Goal: Task Accomplishment & Management: Manage account settings

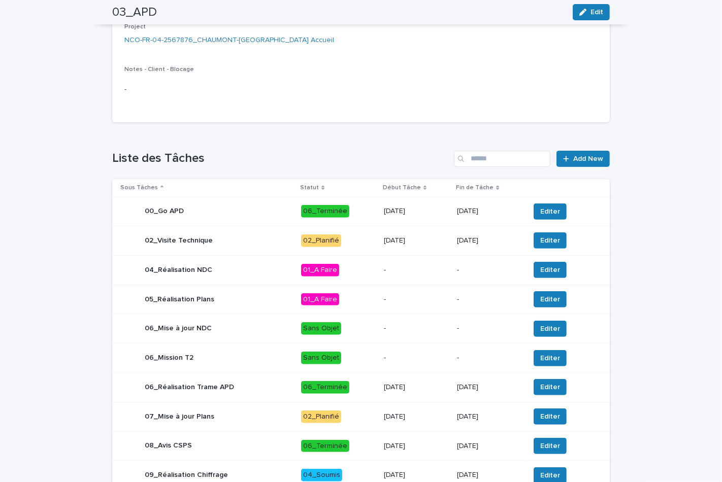
scroll to position [225, 0]
click at [319, 306] on div "01_A Faire" at bounding box center [320, 300] width 38 height 13
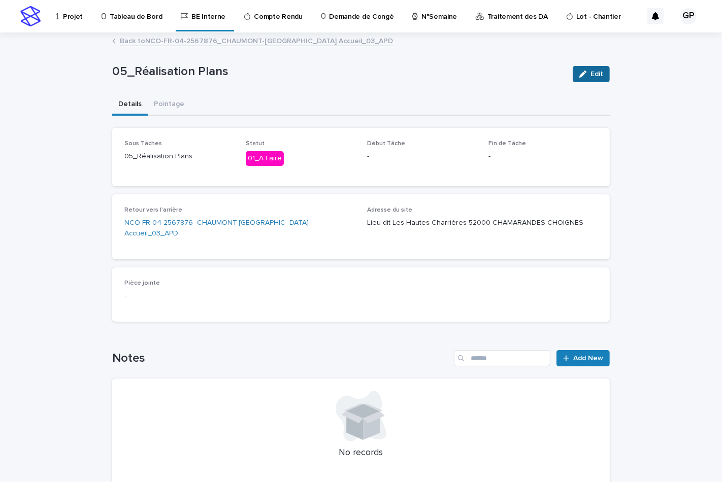
click at [591, 72] on span "Edit" at bounding box center [597, 74] width 13 height 7
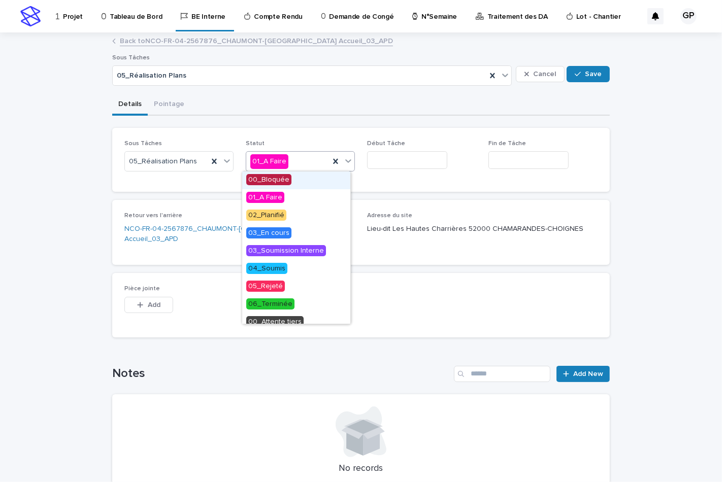
click at [347, 162] on icon at bounding box center [348, 161] width 10 height 10
click at [265, 233] on span "03_En cours" at bounding box center [268, 233] width 45 height 11
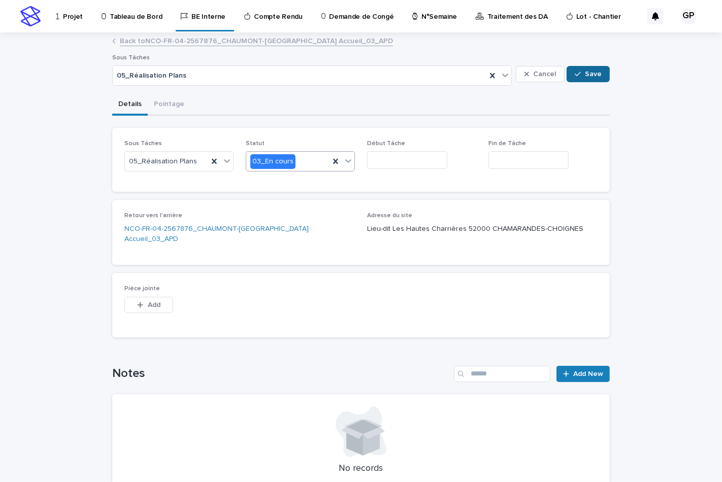
click at [592, 78] on button "Save" at bounding box center [588, 74] width 43 height 16
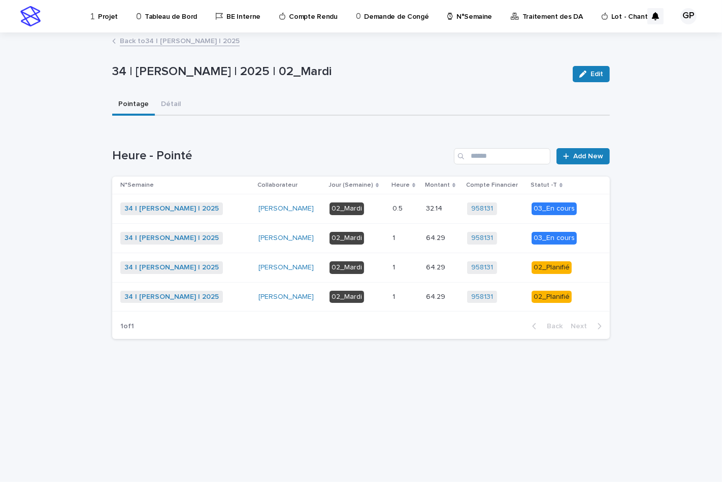
click at [557, 264] on div "02_Planifié" at bounding box center [552, 268] width 40 height 13
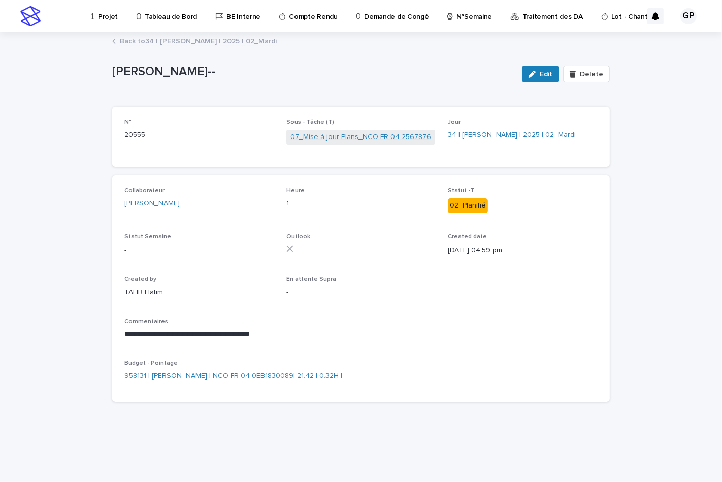
click at [360, 136] on link "07_Mise à jour Plans_NCO-FR-04-2567876" at bounding box center [360, 137] width 141 height 11
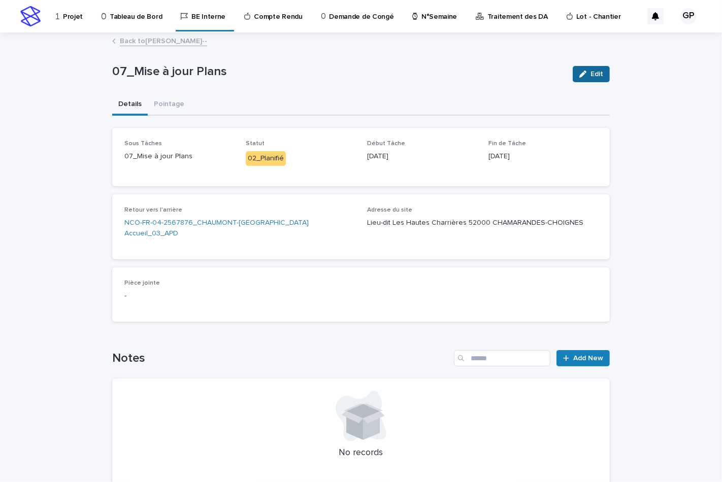
click at [591, 72] on span "Edit" at bounding box center [597, 74] width 13 height 7
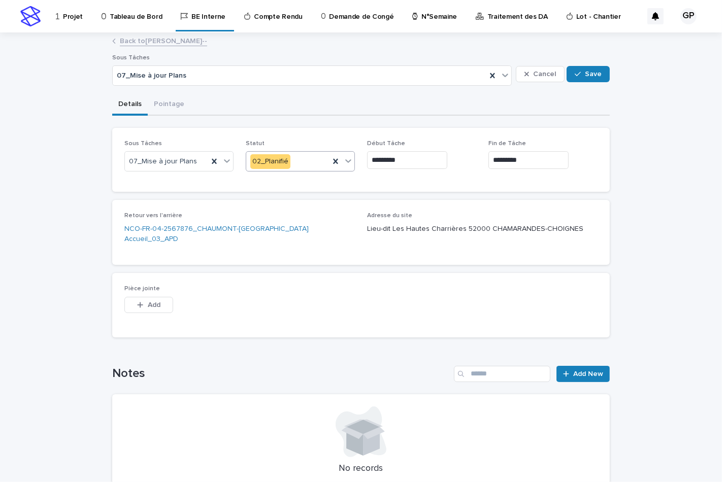
click at [344, 158] on icon at bounding box center [348, 161] width 10 height 10
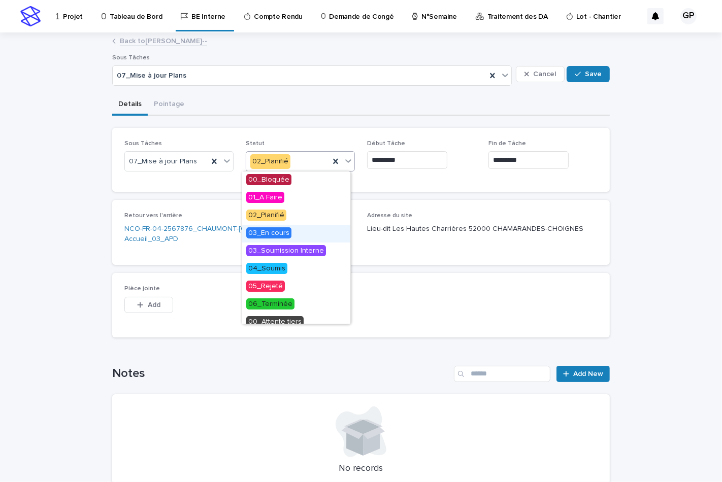
click at [269, 232] on span "03_En cours" at bounding box center [268, 233] width 45 height 11
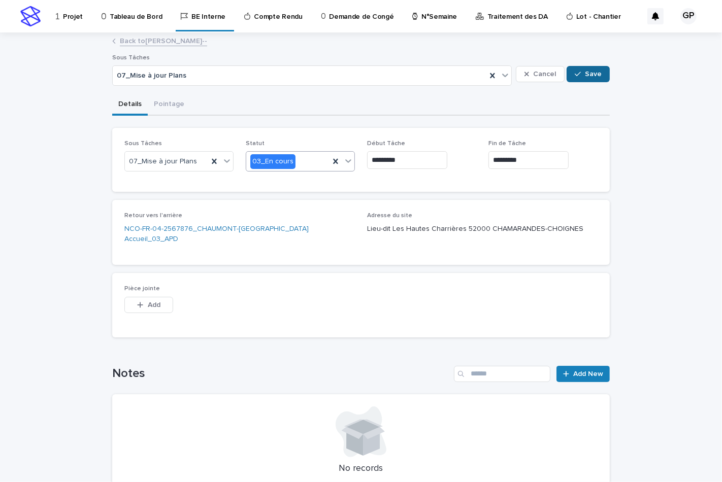
click at [580, 77] on button "Save" at bounding box center [588, 74] width 43 height 16
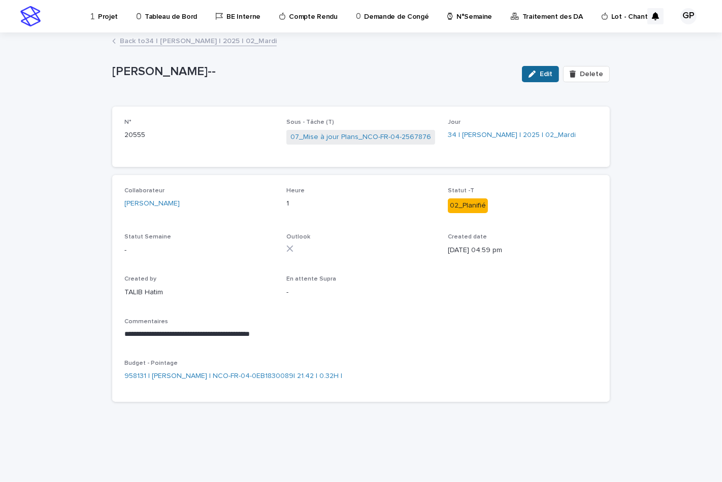
click at [540, 73] on div "button" at bounding box center [534, 74] width 11 height 7
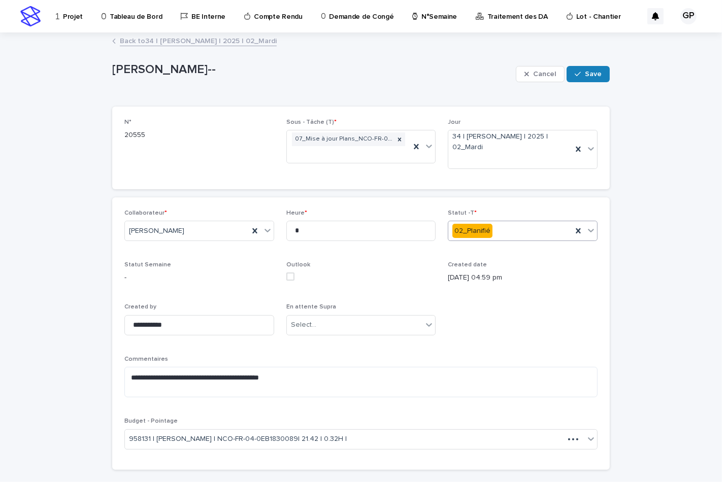
click at [590, 230] on icon at bounding box center [591, 231] width 6 height 4
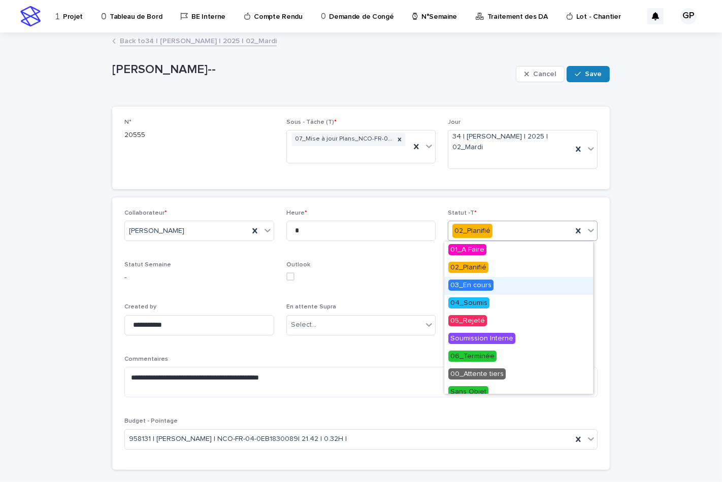
click at [477, 286] on span "03_En cours" at bounding box center [470, 285] width 45 height 11
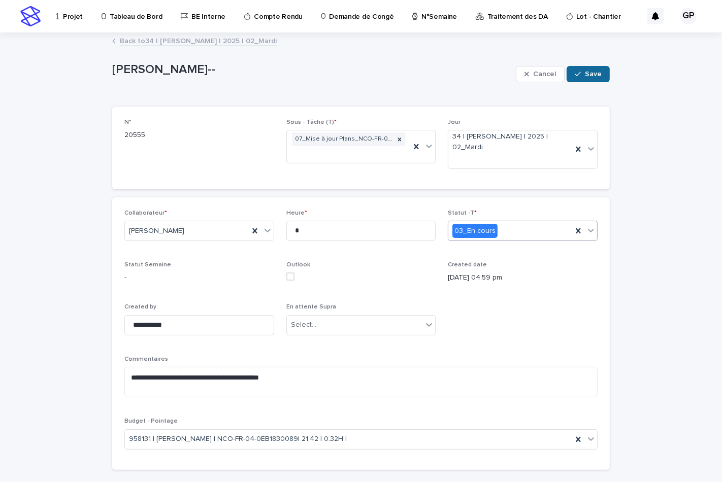
click at [587, 73] on span "Save" at bounding box center [593, 74] width 17 height 7
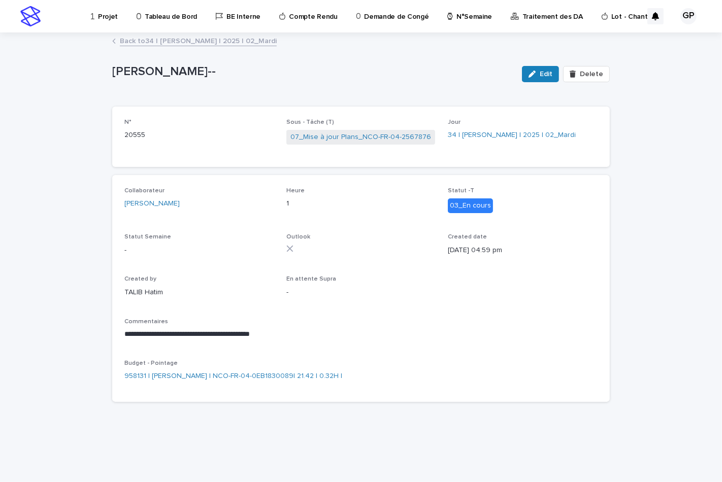
click at [168, 38] on link "Back to 34 | [PERSON_NAME] | 2025 | 02_Mardi" at bounding box center [198, 41] width 157 height 12
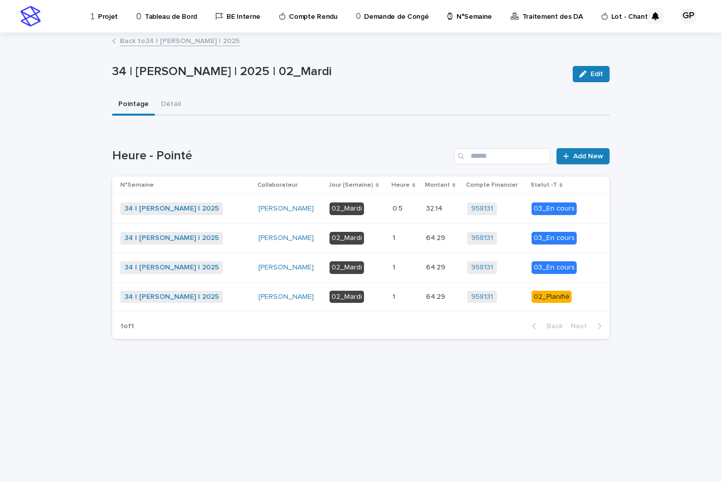
click at [542, 293] on div "02_Planifié" at bounding box center [552, 297] width 40 height 13
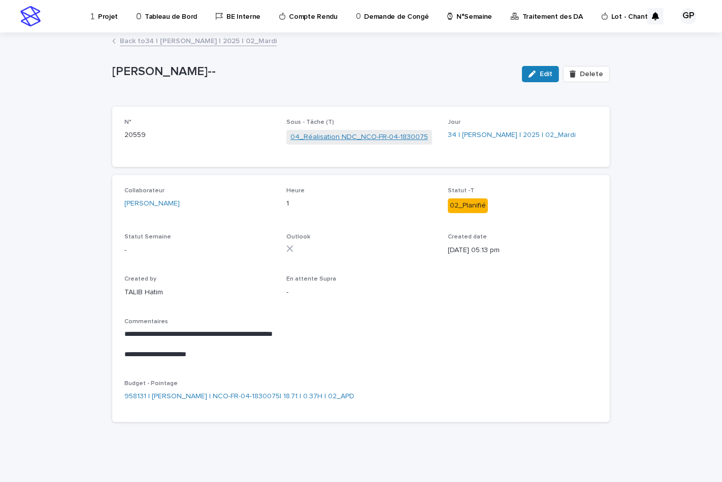
click at [315, 139] on link "04_Réalisation NDC_NCO-FR-04-1830075" at bounding box center [359, 137] width 138 height 11
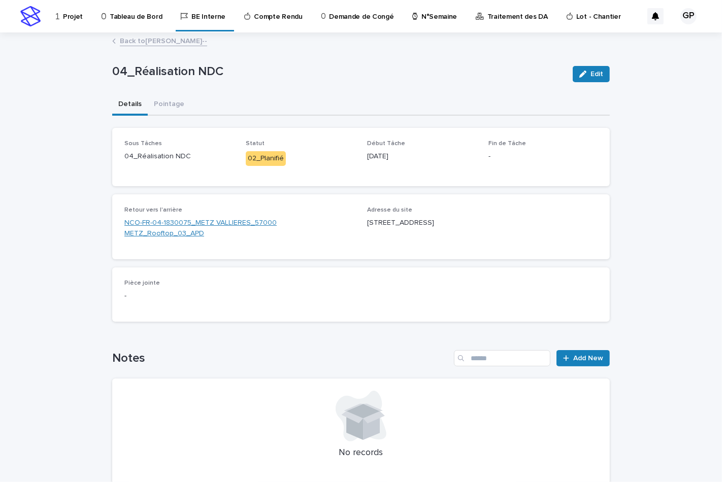
click at [230, 224] on link "NCO-FR-04-1830075_METZ VALLIERES_57000 METZ_Rooftop_03_APD" at bounding box center [239, 228] width 231 height 21
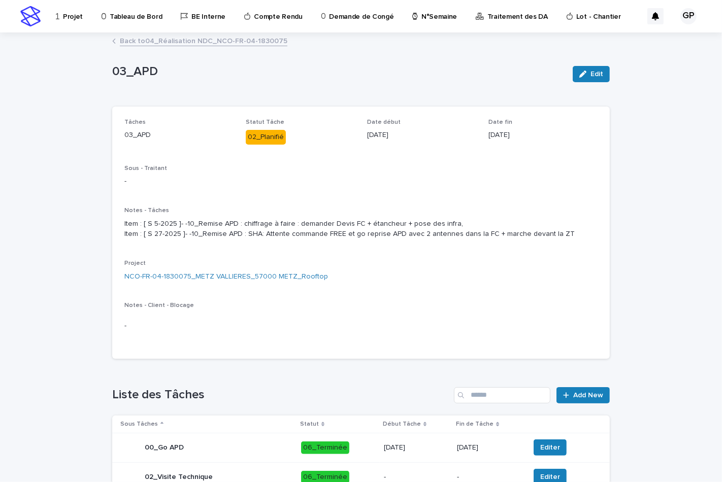
click at [138, 42] on link "Back to 04_Réalisation NDC_NCO-FR-04-1830075" at bounding box center [204, 41] width 168 height 12
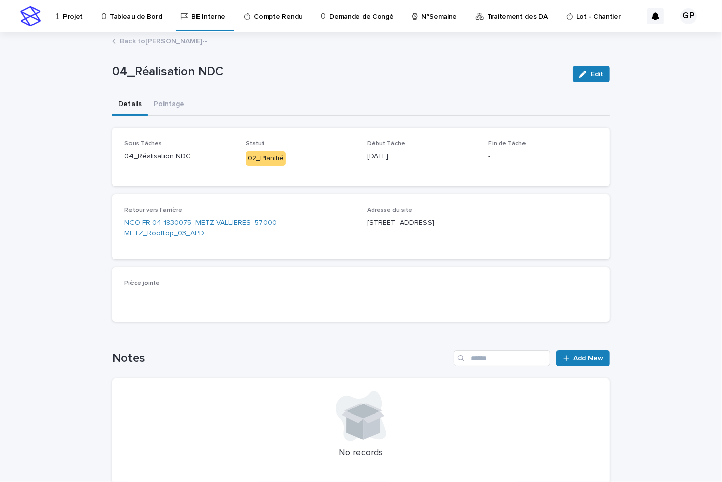
click at [250, 158] on div "02_Planifié" at bounding box center [266, 158] width 40 height 15
click at [124, 43] on link "Back to [PERSON_NAME]--" at bounding box center [163, 41] width 87 height 12
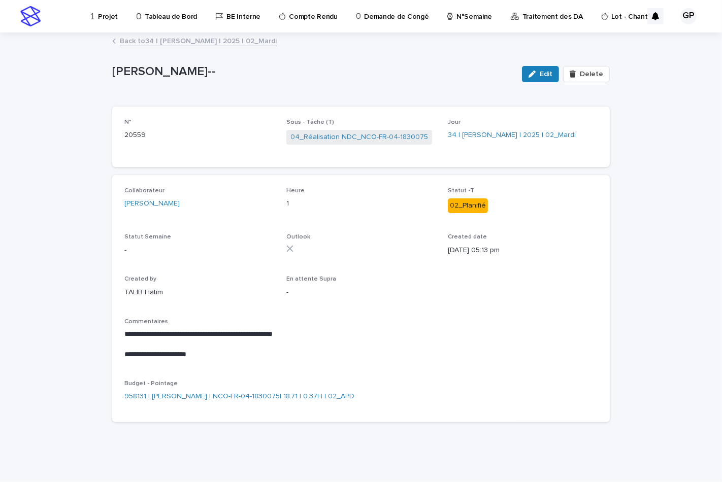
click at [128, 41] on link "Back to 34 | [PERSON_NAME] | 2025 | 02_Mardi" at bounding box center [198, 41] width 157 height 12
